Goal: Task Accomplishment & Management: Complete application form

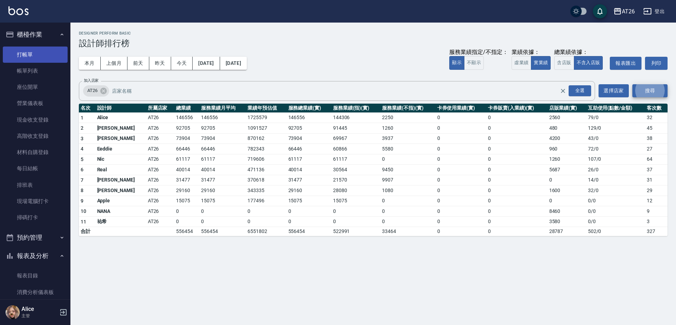
click at [47, 60] on link "打帳單" at bounding box center [35, 54] width 65 height 16
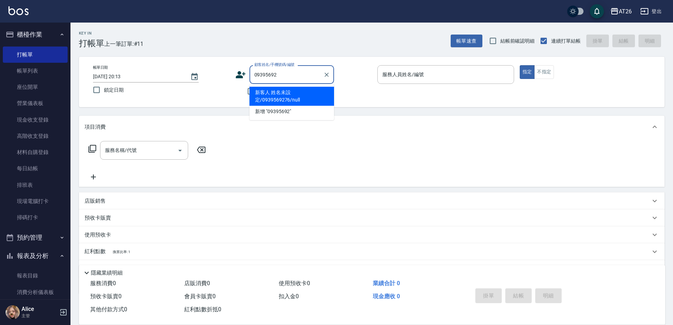
type input "09395692"
type input "7"
type input "新客人 姓名未設定/0939569276/null"
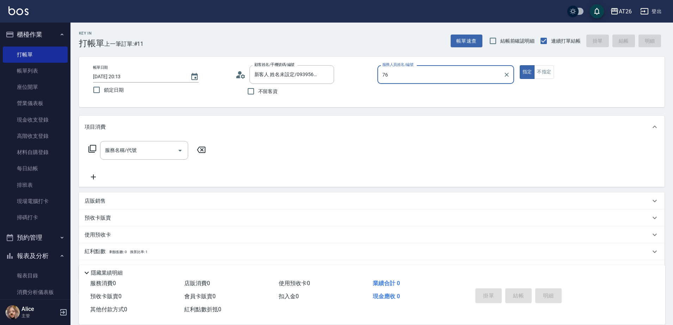
type input "7"
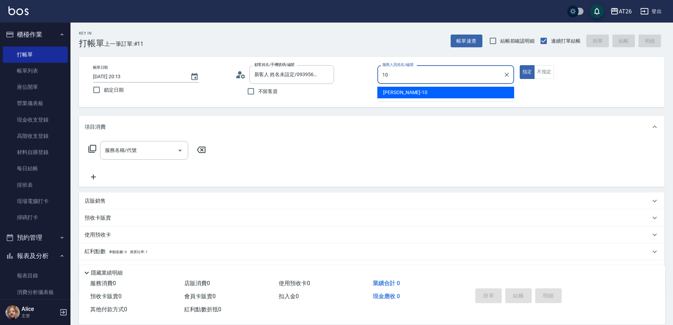
type input "[PERSON_NAME]-10"
type button "true"
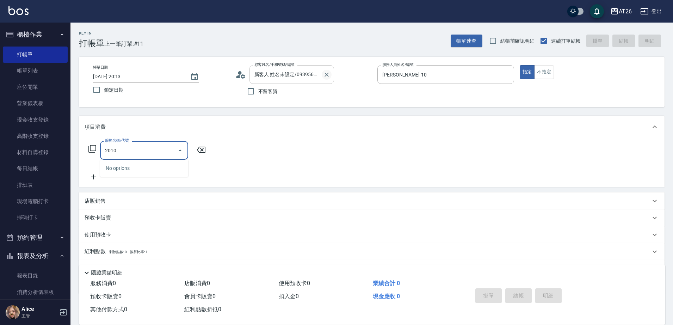
click at [328, 74] on icon "Clear" at bounding box center [326, 74] width 7 height 7
type input "2010"
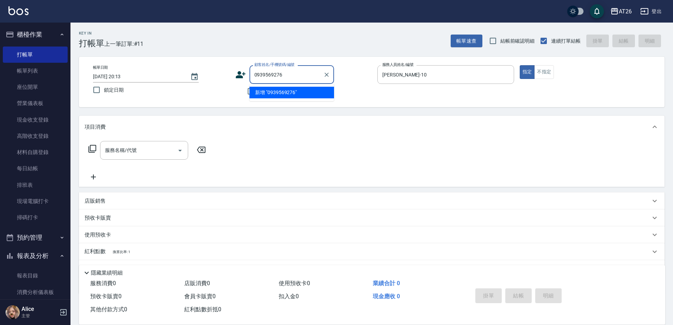
type input "0939569276"
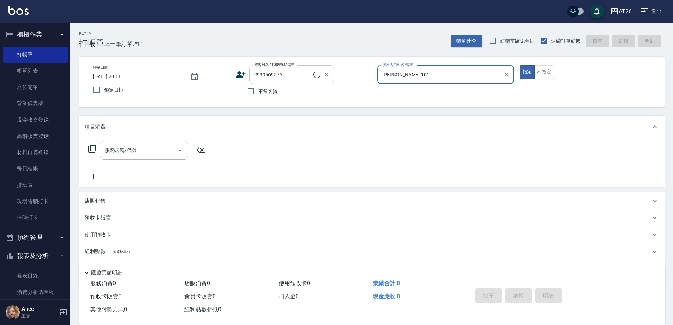
type input "[PERSON_NAME]-10"
type input "新客人 姓名未設定/0939569276/null"
click at [520, 65] on button "指定" at bounding box center [527, 72] width 15 height 14
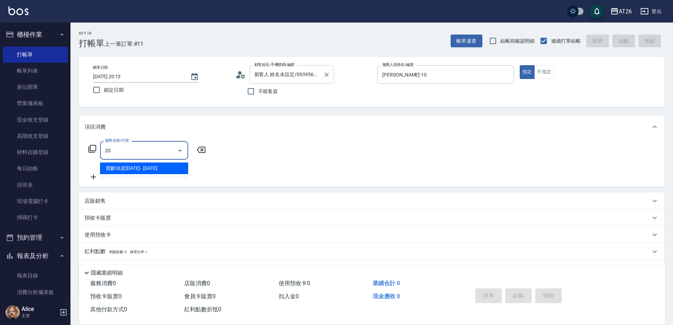
type input "201"
type input "20"
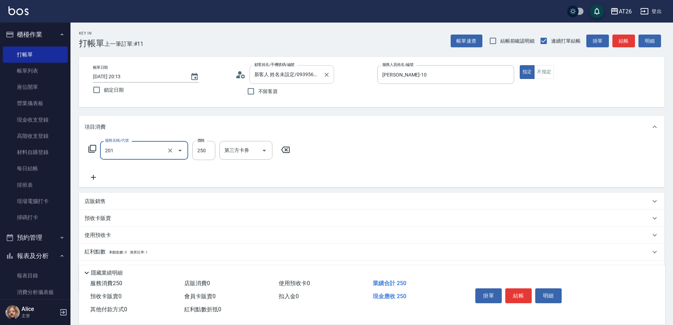
type input "洗髮(201)"
type input "7"
type input "0"
type input "800"
type input "80"
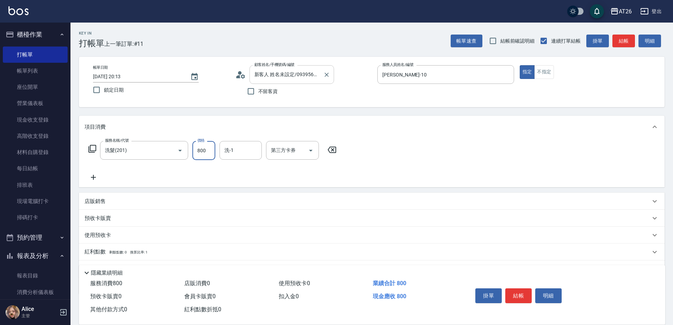
type input "800"
type input "[PERSON_NAME]-44"
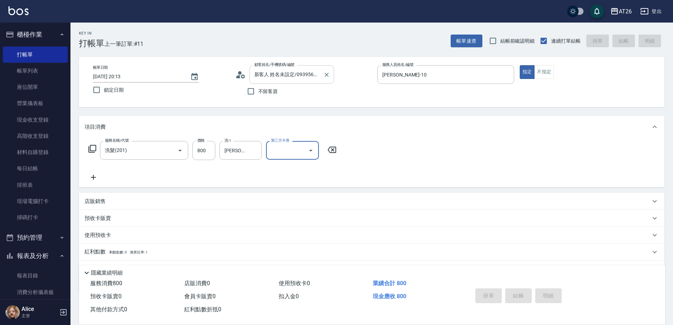
type input "[DATE] 20:14"
type input "0"
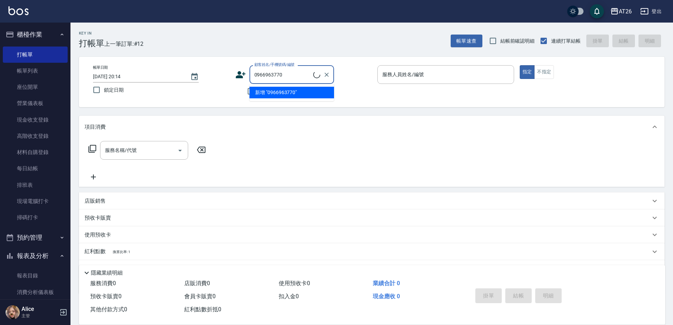
type input "0966963770"
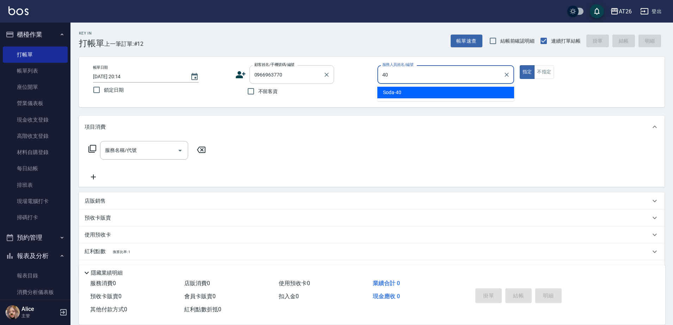
type input "Soda-40"
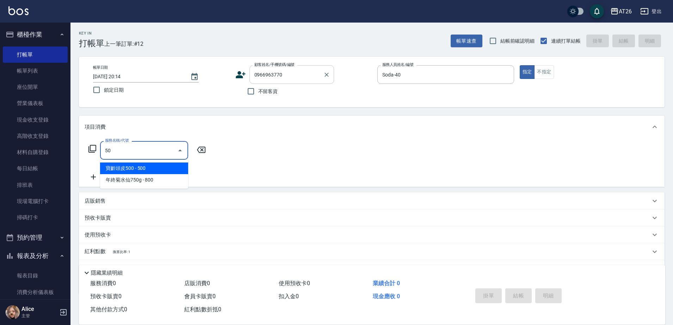
type input "501"
type input "120"
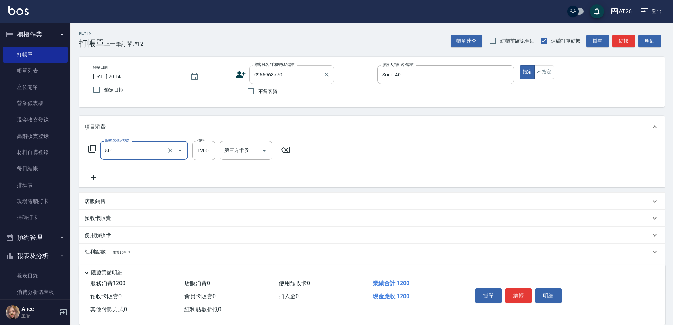
type input "染髮(501)"
type input "1"
type input "0"
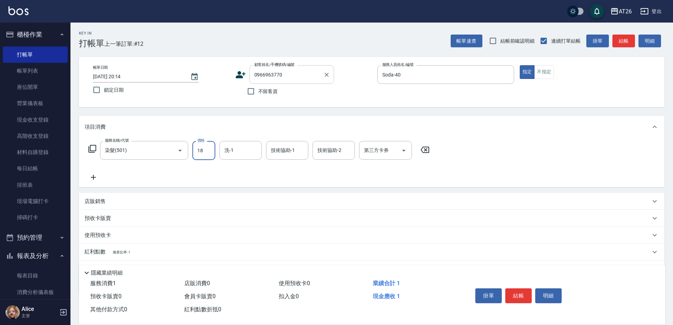
type input "188"
type input "10"
type input "1880"
type input "180"
type input "1880"
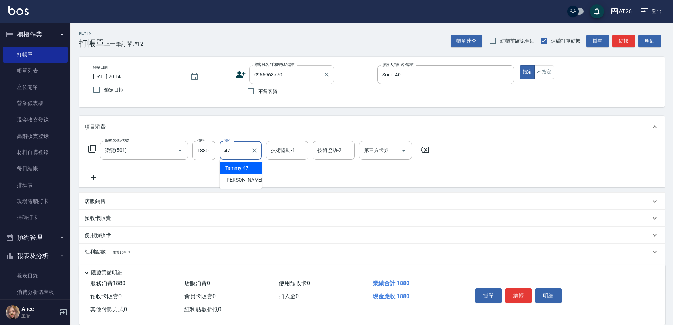
type input "Tammy-47"
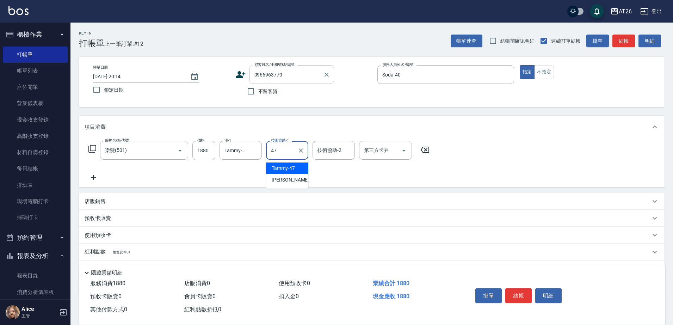
type input "Tammy-47"
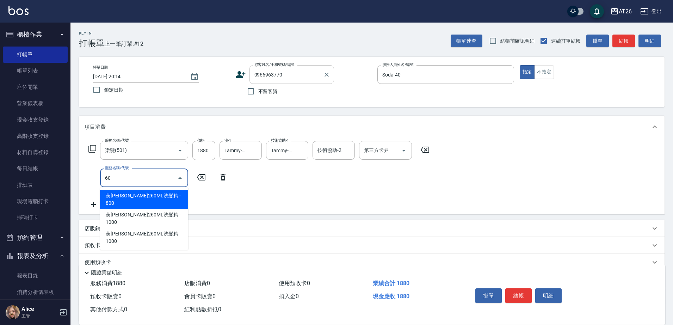
type input "609"
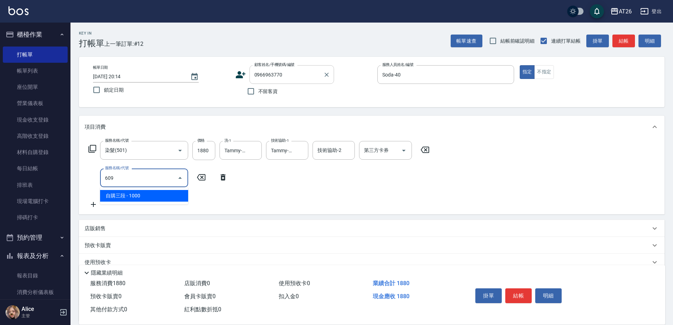
type input "280"
type input "自購三段(609)"
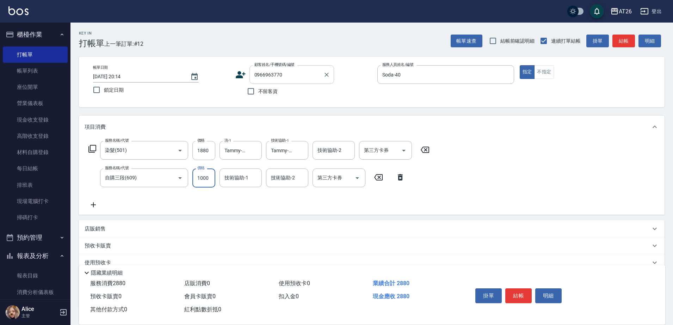
type input "2"
type input "180"
type input "25"
type input "190"
type input "250"
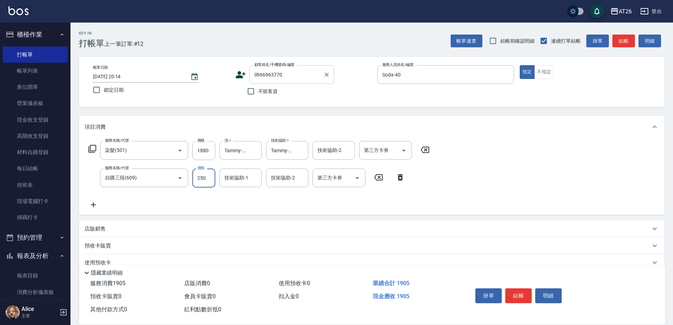
type input "210"
type input "2500"
type input "430"
type input "2500"
type input "Tammy-47"
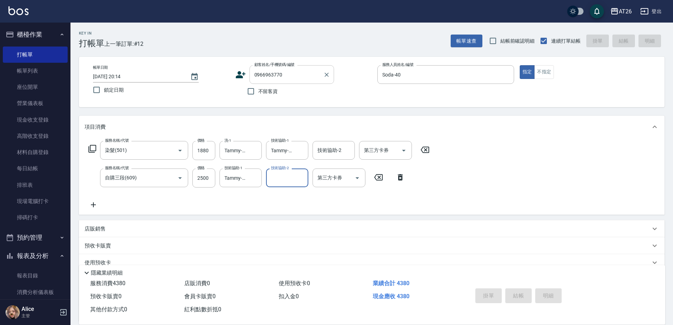
type input "0"
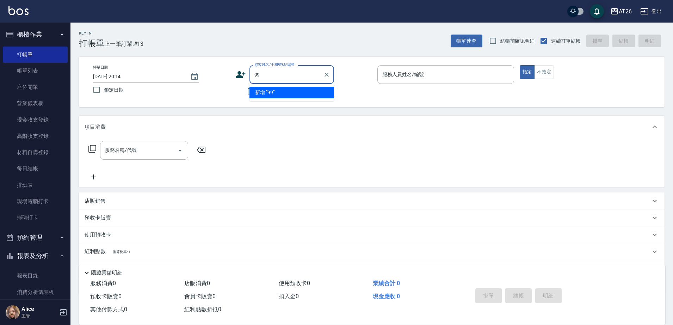
type input "99"
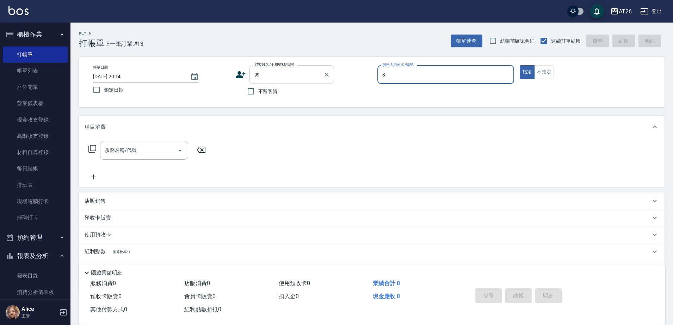
type input "32"
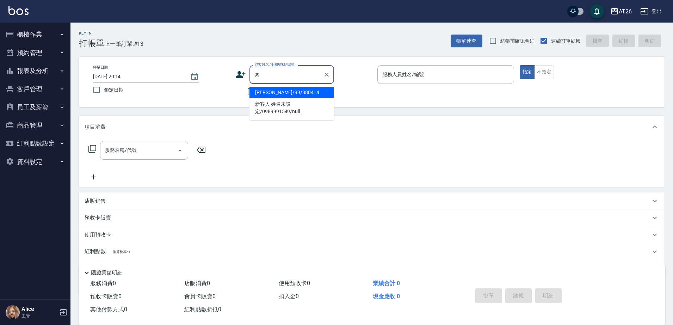
type input "[PERSON_NAME]/99/880414"
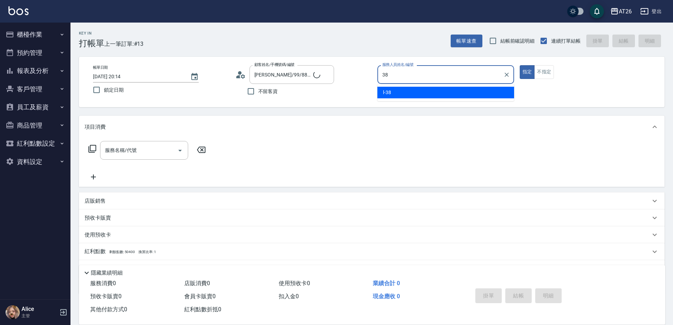
type input "l-38"
type button "true"
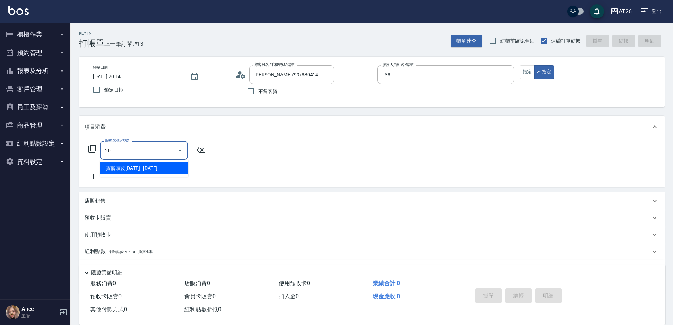
type input "201"
type input "20"
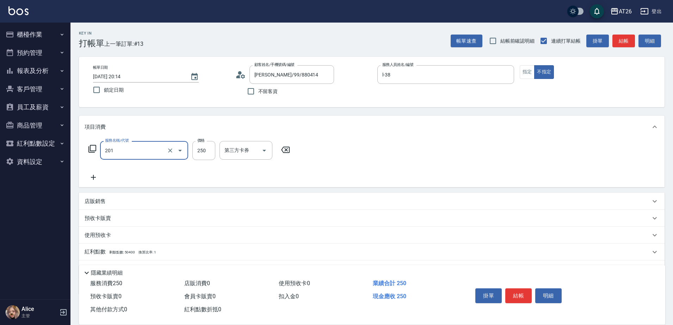
type input "洗髮(201)"
type input "7"
type input "0"
type input "400"
type input "40"
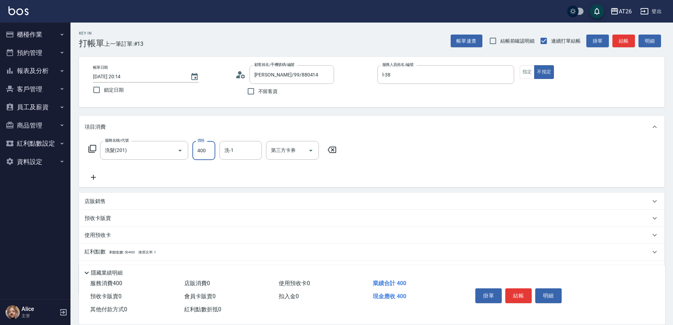
type input "400"
type input "[PERSON_NAME]-44"
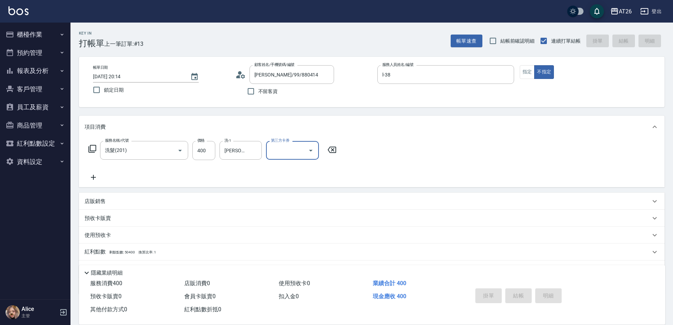
type input "[DATE] 20:15"
type input "0"
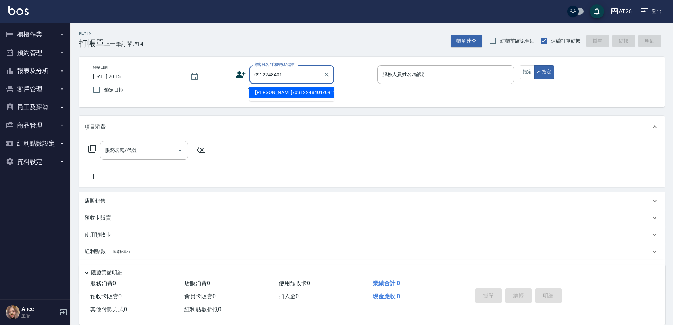
type input "[PERSON_NAME]/0912248401/0912248401"
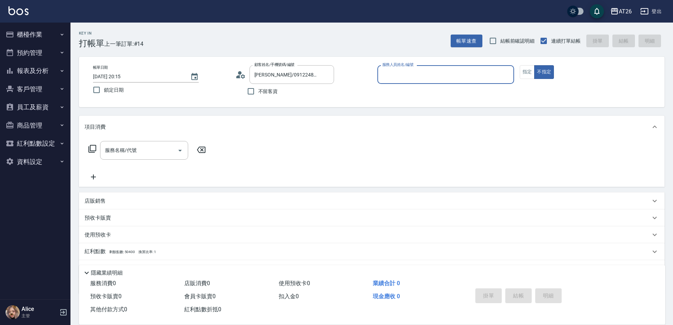
type input "[PERSON_NAME]-10"
click at [534, 65] on button "不指定" at bounding box center [544, 72] width 20 height 14
type button "false"
click at [526, 68] on button "指定" at bounding box center [527, 72] width 15 height 14
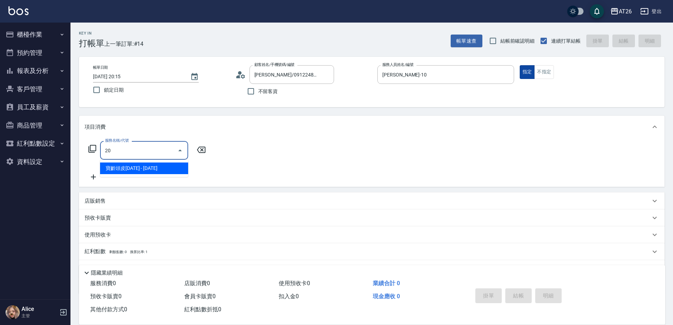
type input "201"
type input "20"
type input "洗髮(201)"
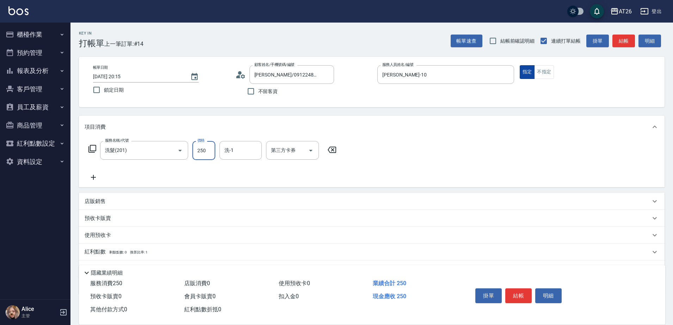
type input "8"
type input "0"
type input "800"
type input "80"
type input "800"
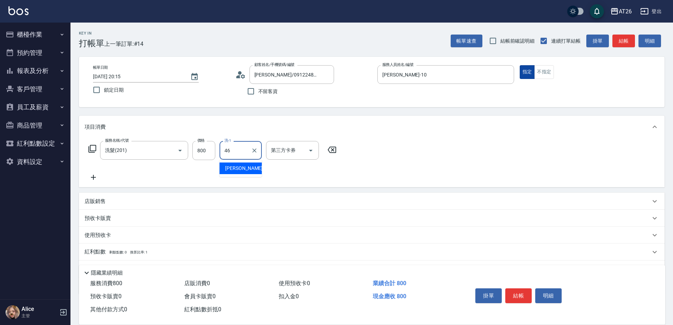
type input "[PERSON_NAME]-46"
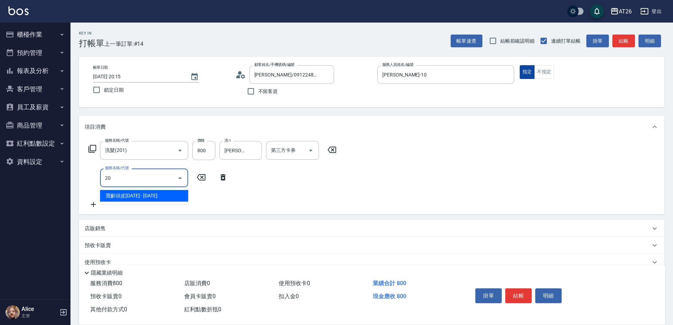
type input "201"
type input "100"
type input "洗髮(201)"
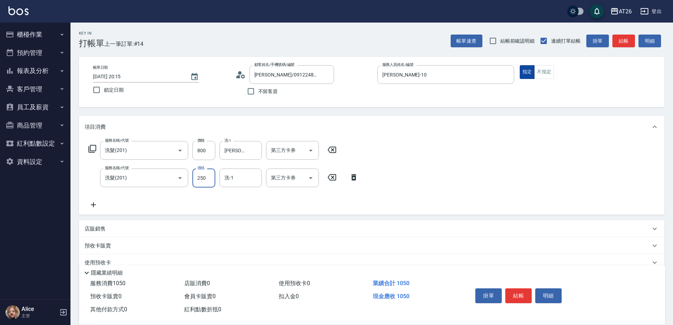
type input "8"
type input "80"
type input "800"
type input "160"
type input "800"
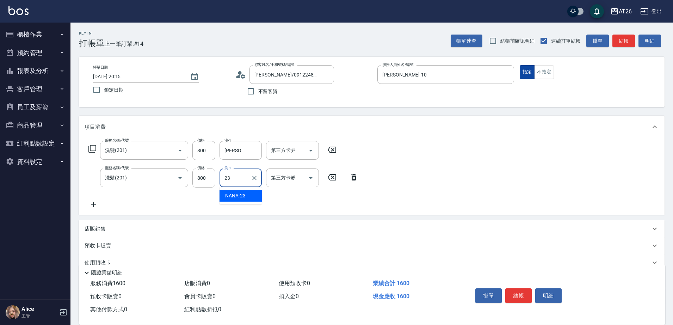
type input "NANA-23"
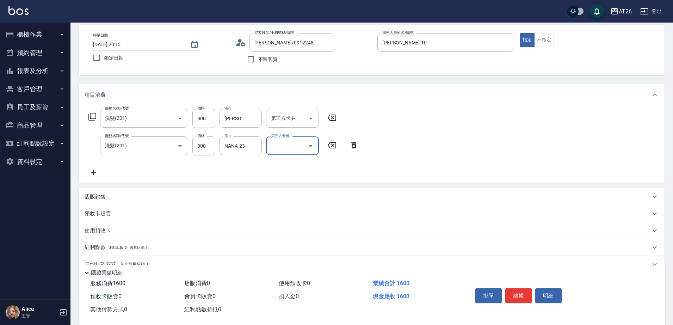
scroll to position [64, 0]
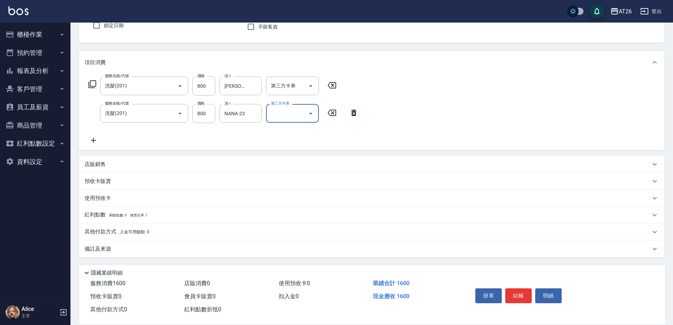
click at [122, 232] on span "入金可用餘額: 0" at bounding box center [135, 231] width 30 height 5
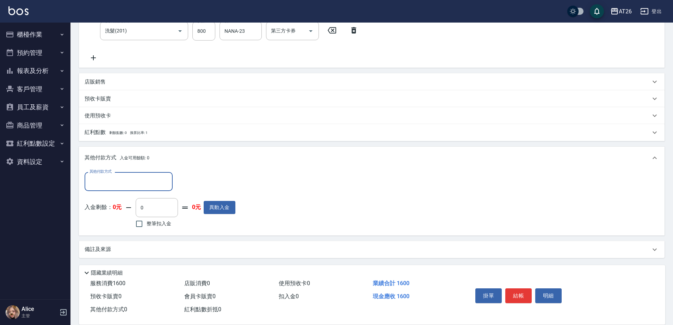
scroll to position [148, 0]
click at [138, 183] on input "其他付款方式" at bounding box center [129, 180] width 82 height 12
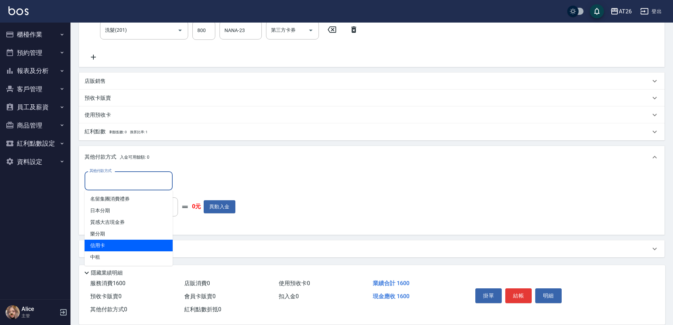
click at [124, 242] on span "信用卡" at bounding box center [129, 246] width 88 height 12
type input "信用卡"
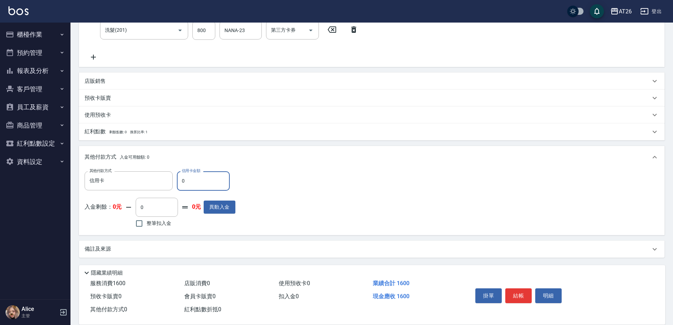
click at [174, 186] on div "其他付款方式 信用卡 其他付款方式 信用卡金額 0 信用卡金額" at bounding box center [160, 180] width 151 height 19
type input "1"
type input "150"
type input "160"
type input "140"
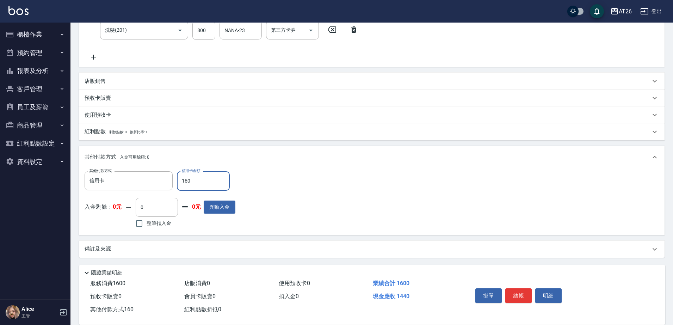
type input "1600"
type input "0"
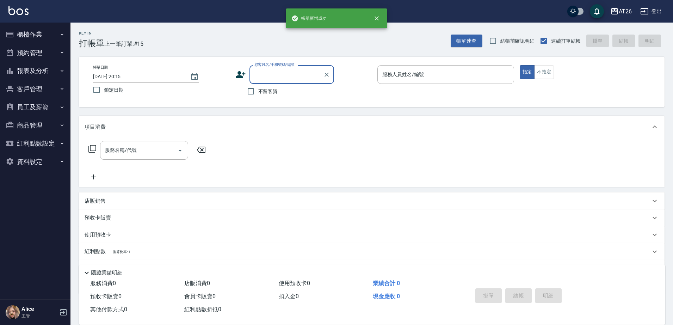
scroll to position [0, 0]
